Goal: Use online tool/utility: Use online tool/utility

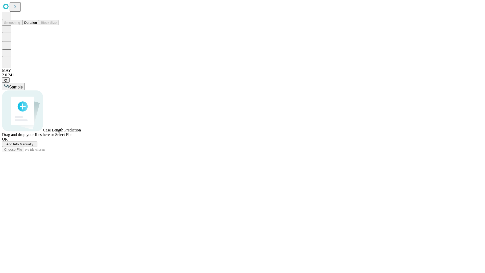
click at [72, 137] on span "Select File" at bounding box center [63, 134] width 17 height 4
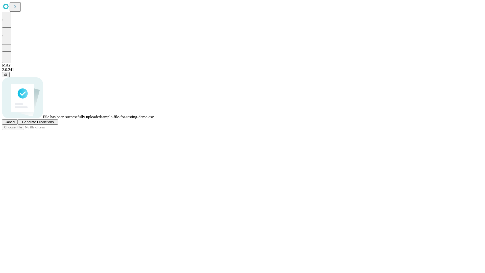
click at [54, 124] on span "Generate Predictions" at bounding box center [38, 122] width 32 height 4
